Goal: Check status: Check status

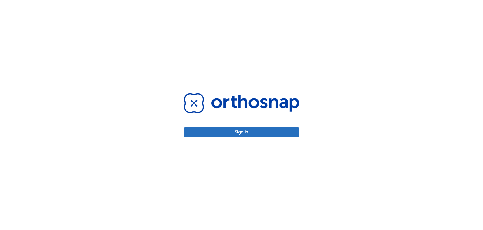
click at [250, 131] on button "Sign in" at bounding box center [241, 132] width 115 height 10
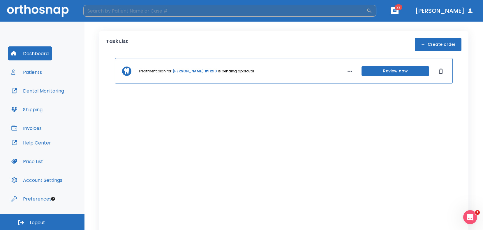
click at [178, 14] on input "search" at bounding box center [224, 11] width 283 height 12
type input "west"
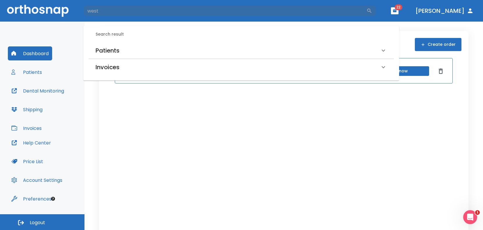
click at [113, 50] on h6 "Patients" at bounding box center [108, 50] width 24 height 9
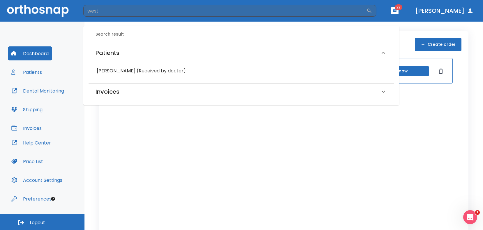
click at [115, 69] on h6 "[PERSON_NAME] (Received by doctor)" at bounding box center [241, 71] width 289 height 8
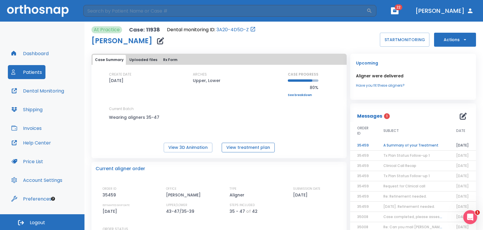
click at [234, 148] on button "View treatment plan" at bounding box center [248, 148] width 53 height 10
click at [183, 147] on button "View 3D Animation" at bounding box center [188, 148] width 49 height 10
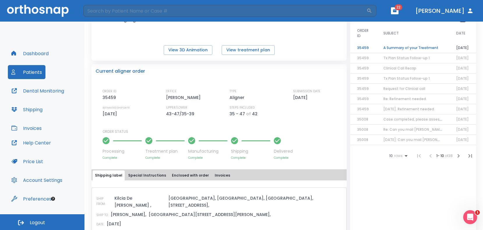
scroll to position [98, 0]
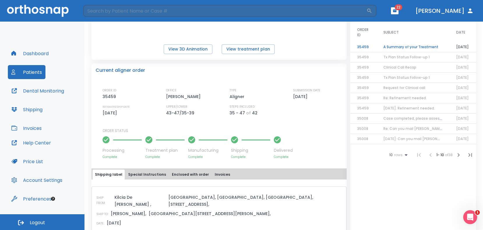
click at [277, 139] on icon at bounding box center [277, 139] width 5 height 5
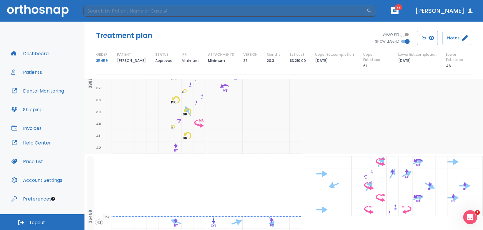
scroll to position [589, 0]
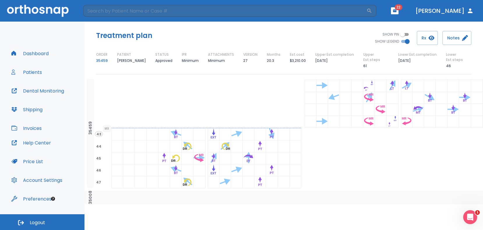
click at [330, 159] on div at bounding box center [400, 158] width 190 height 12
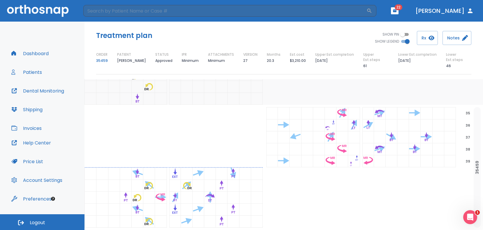
scroll to position [546, 42]
